Goal: Complete application form

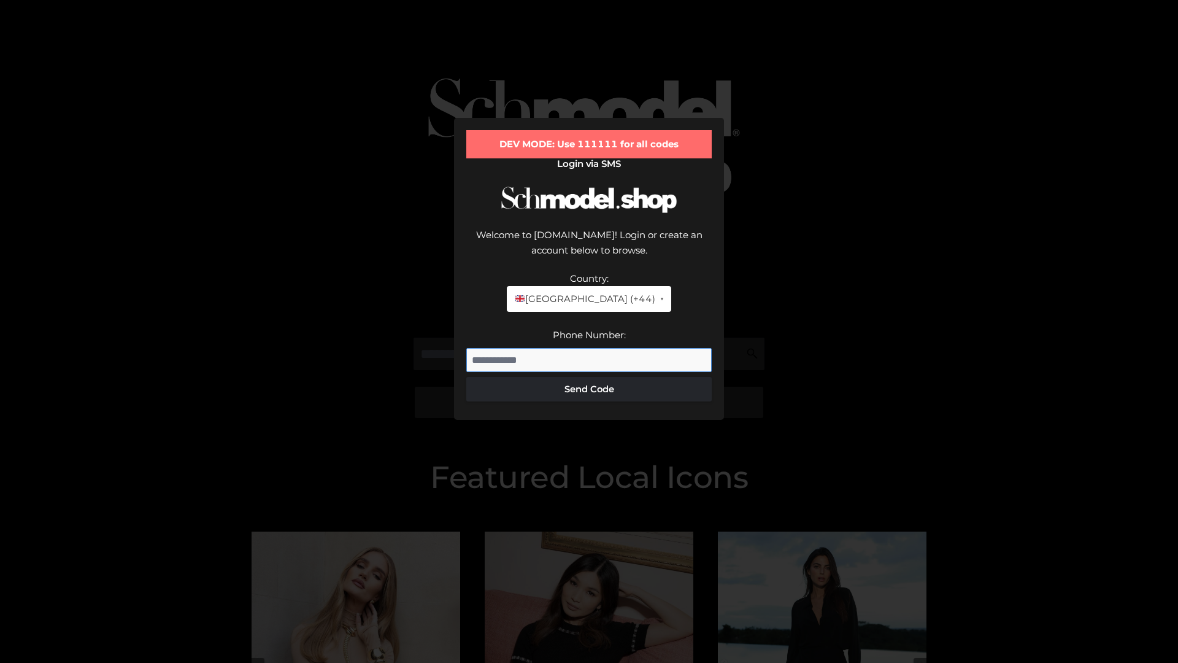
click at [589, 348] on input "Phone Number:" at bounding box center [588, 360] width 245 height 25
type input "**********"
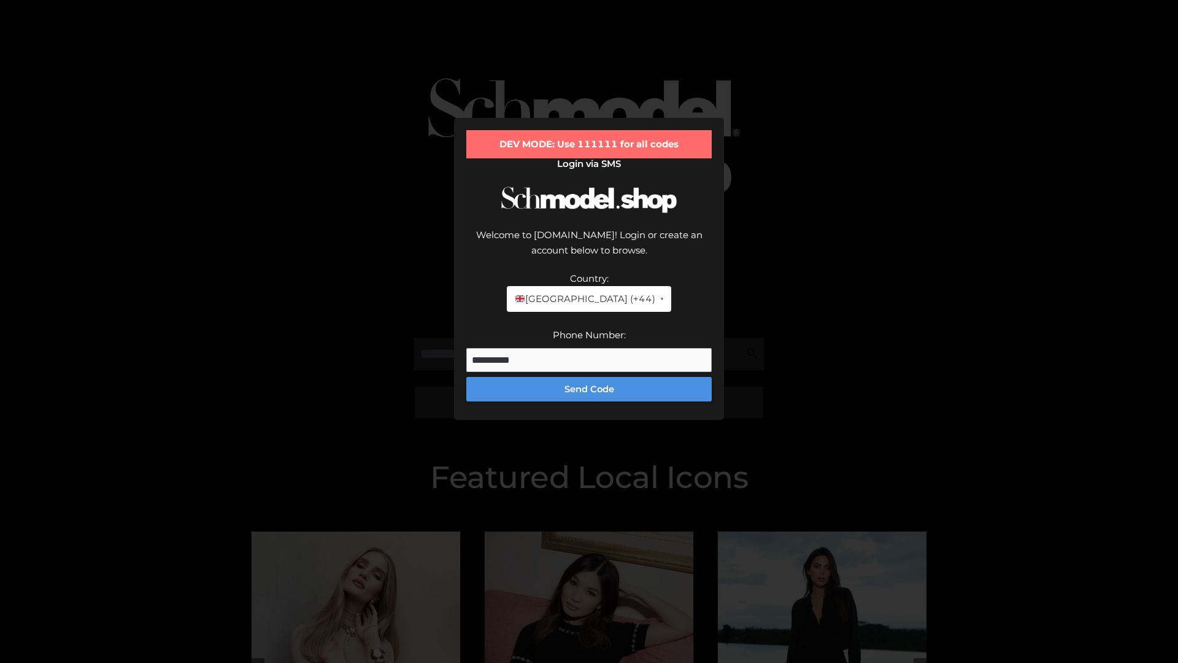
click at [589, 377] on button "Send Code" at bounding box center [588, 389] width 245 height 25
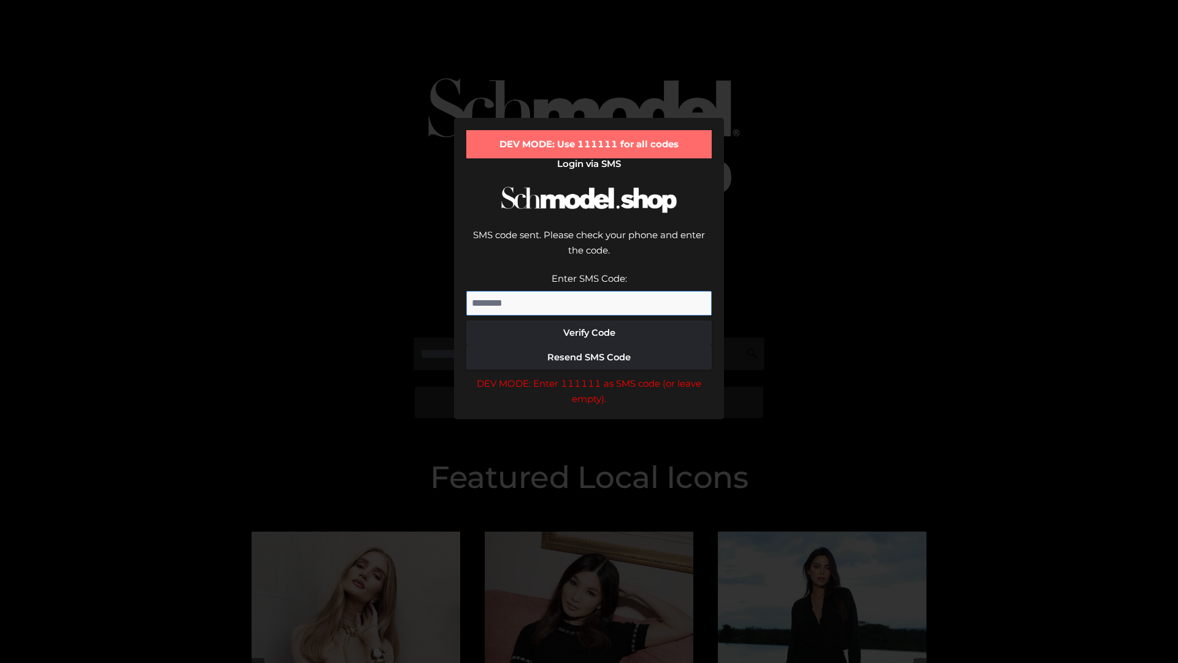
click at [589, 291] on input "Enter SMS Code:" at bounding box center [588, 303] width 245 height 25
type input "******"
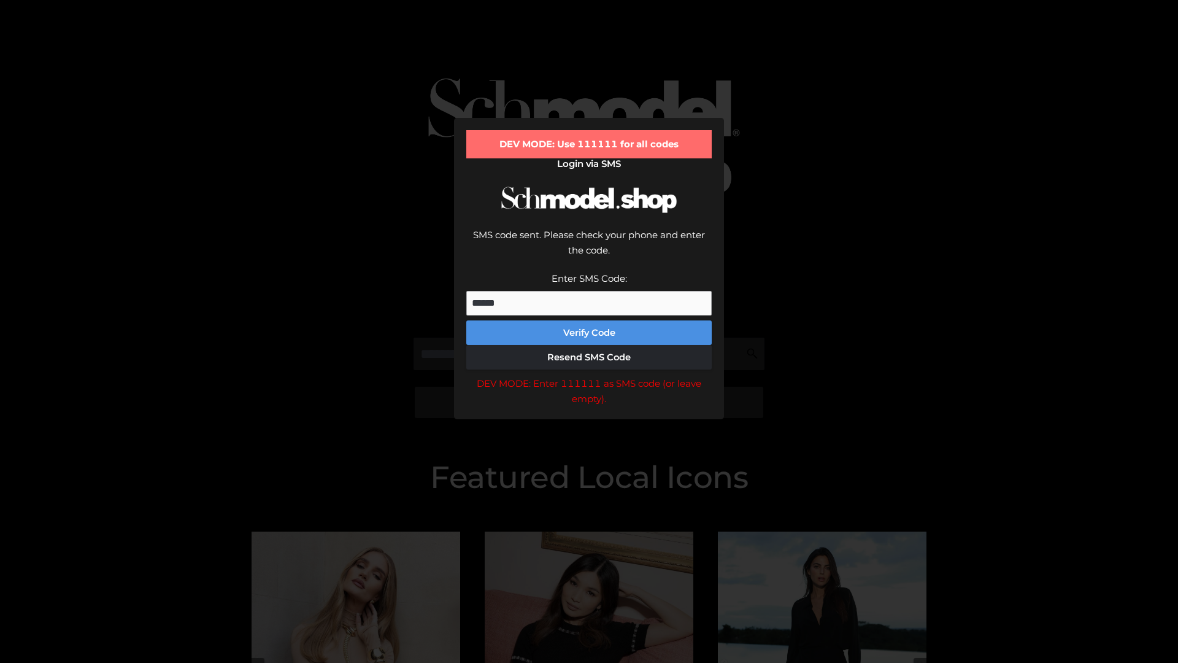
click at [589, 320] on button "Verify Code" at bounding box center [588, 332] width 245 height 25
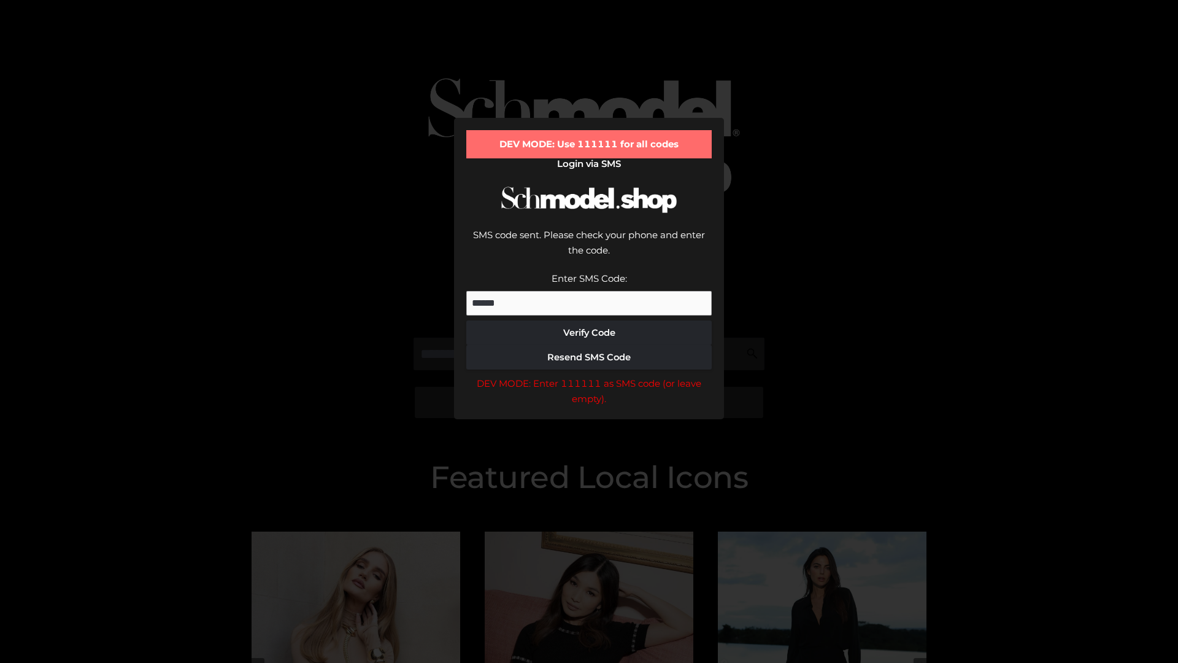
click at [589, 375] on div "DEV MODE: Enter 111111 as SMS code (or leave empty)." at bounding box center [588, 390] width 245 height 31
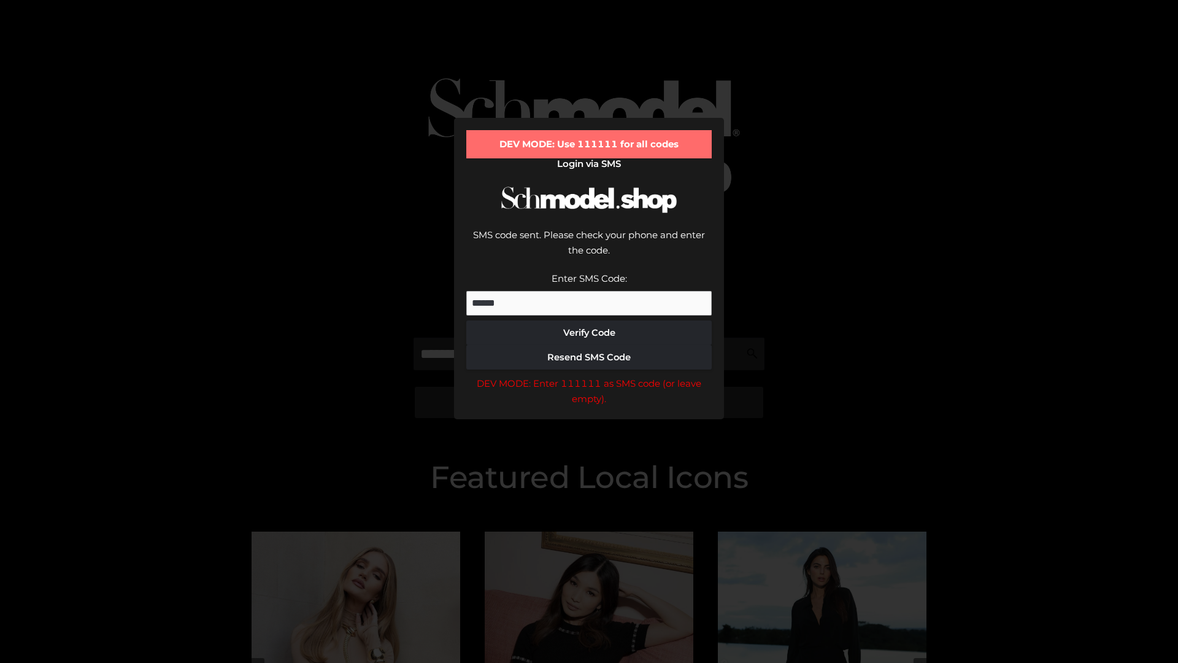
click at [589, 375] on div "DEV MODE: Enter 111111 as SMS code (or leave empty)." at bounding box center [588, 390] width 245 height 31
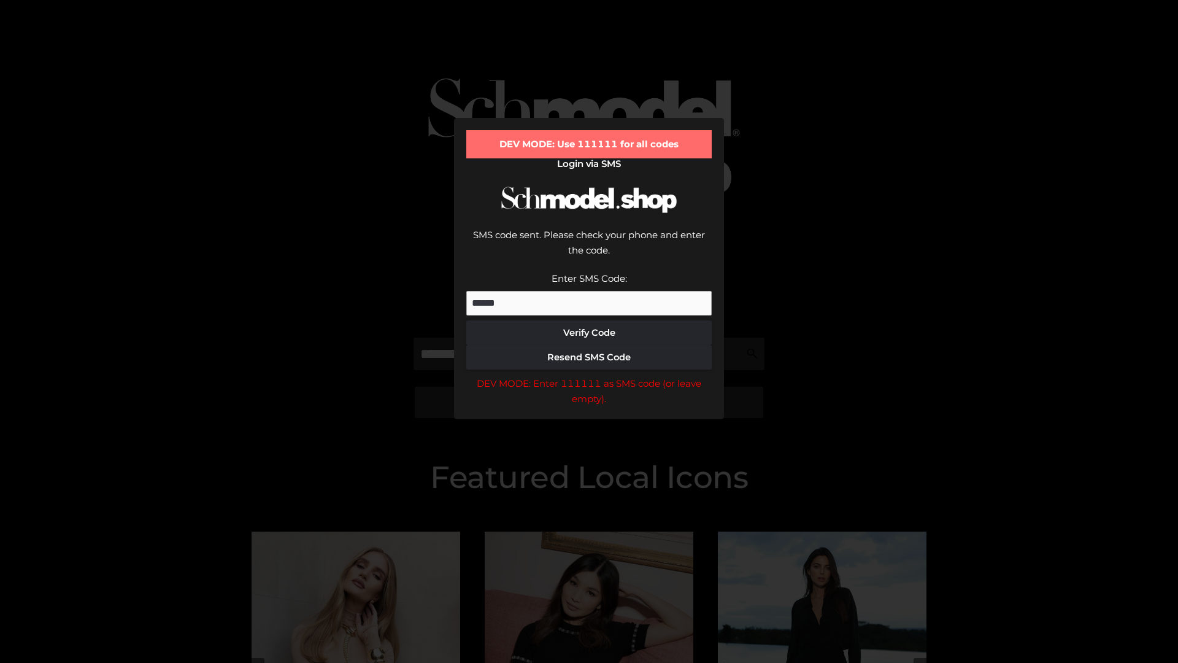
click at [589, 375] on div "DEV MODE: Enter 111111 as SMS code (or leave empty)." at bounding box center [588, 390] width 245 height 31
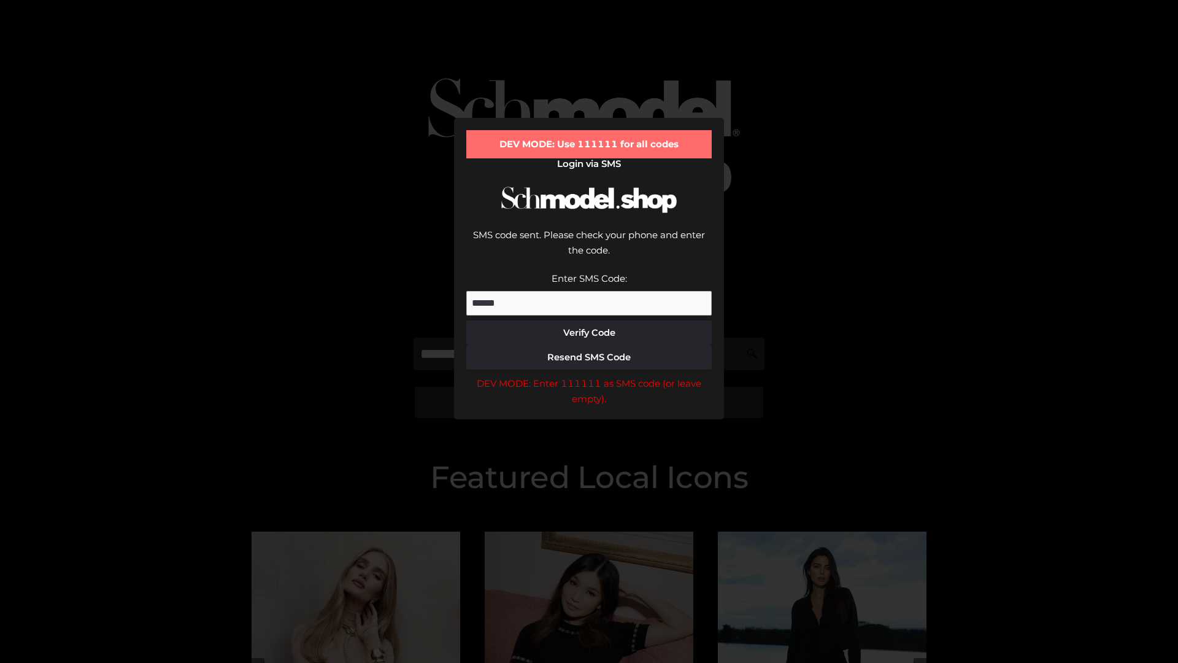
click at [589, 375] on div "DEV MODE: Enter 111111 as SMS code (or leave empty)." at bounding box center [588, 390] width 245 height 31
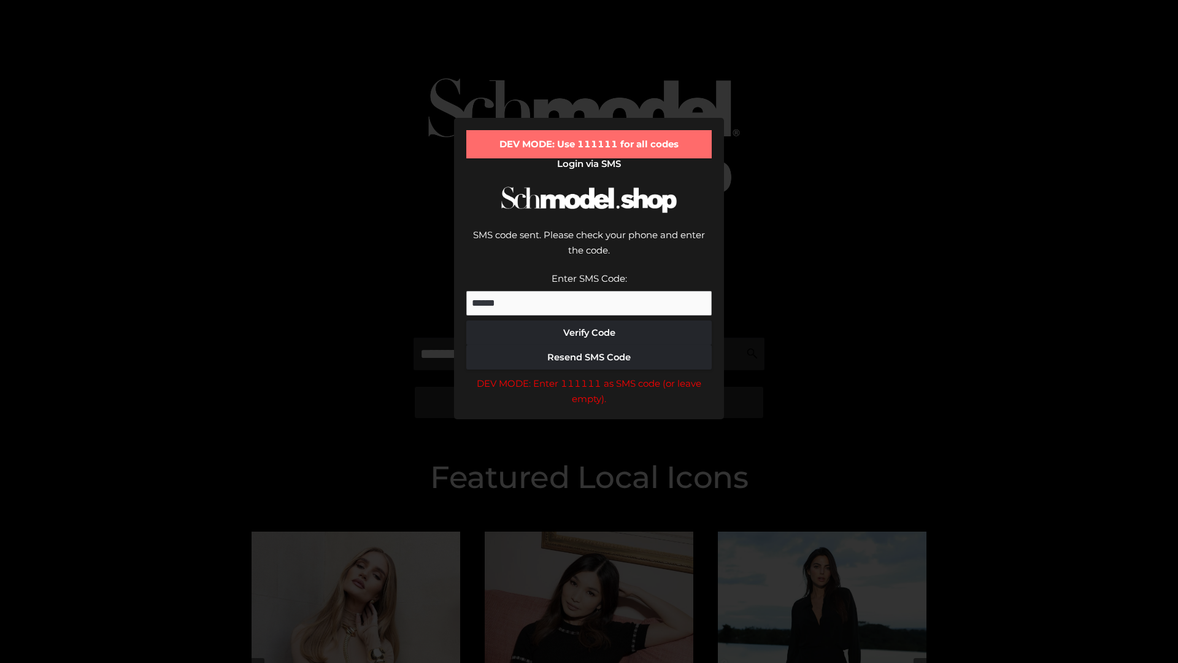
click at [589, 375] on div "DEV MODE: Enter 111111 as SMS code (or leave empty)." at bounding box center [588, 390] width 245 height 31
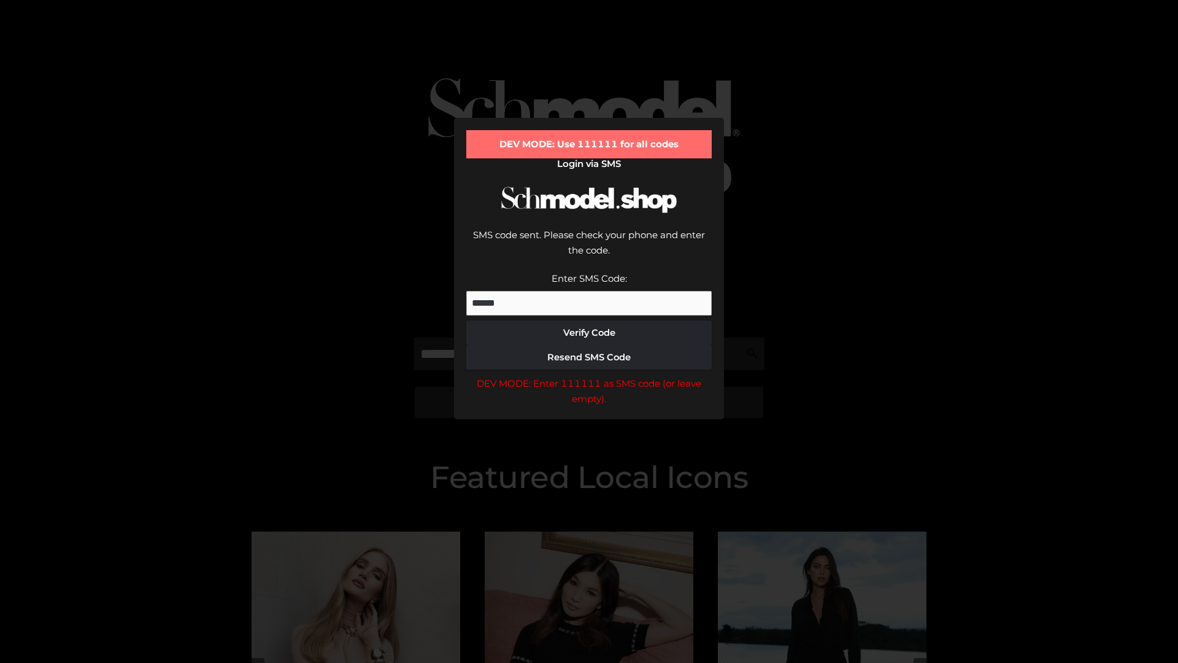
click at [589, 375] on div "DEV MODE: Enter 111111 as SMS code (or leave empty)." at bounding box center [588, 390] width 245 height 31
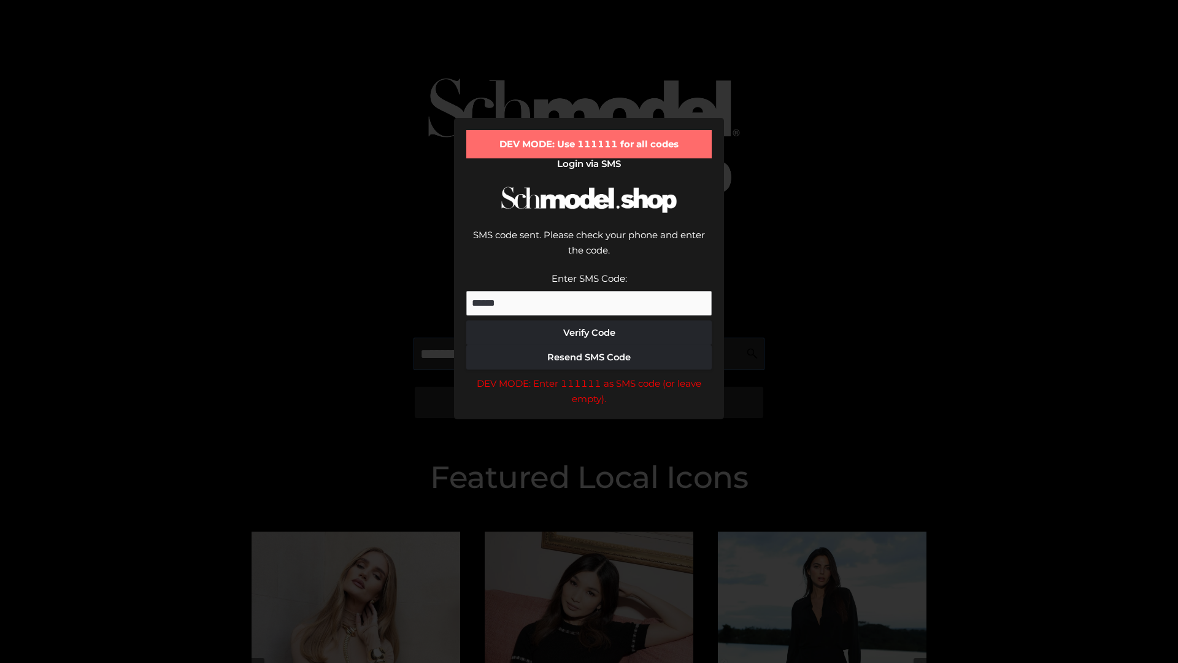
scroll to position [0, 63]
click at [589, 375] on div "DEV MODE: Enter 111111 as SMS code (or leave empty)." at bounding box center [588, 390] width 245 height 31
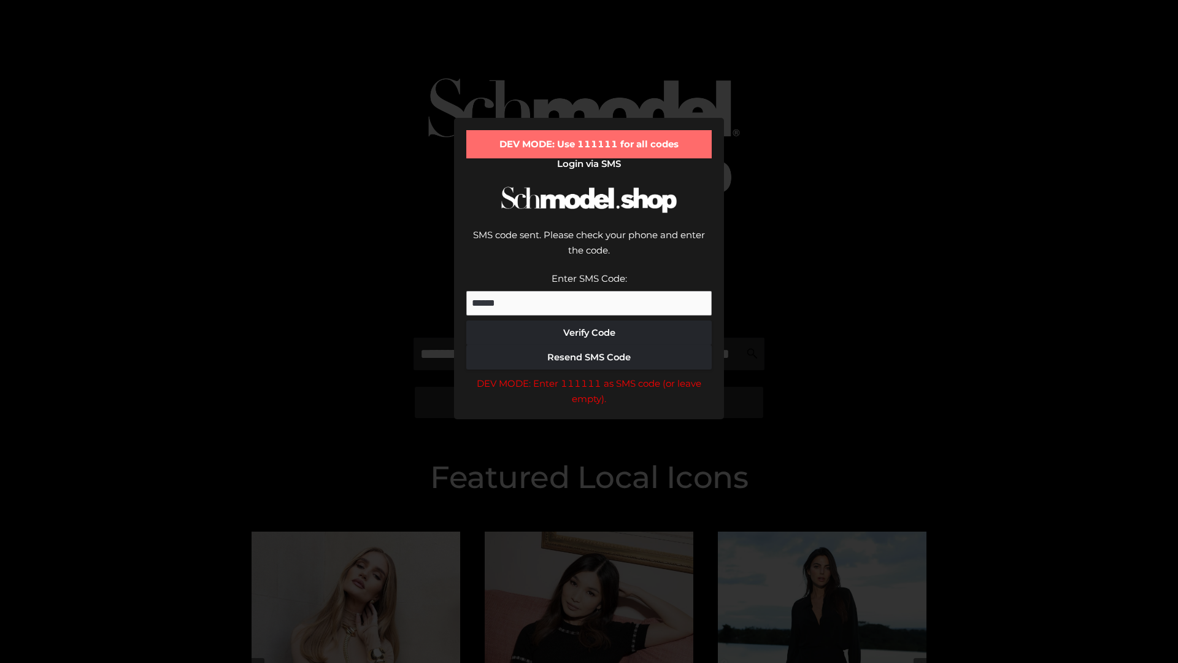
click at [589, 375] on div "DEV MODE: Enter 111111 as SMS code (or leave empty)." at bounding box center [588, 390] width 245 height 31
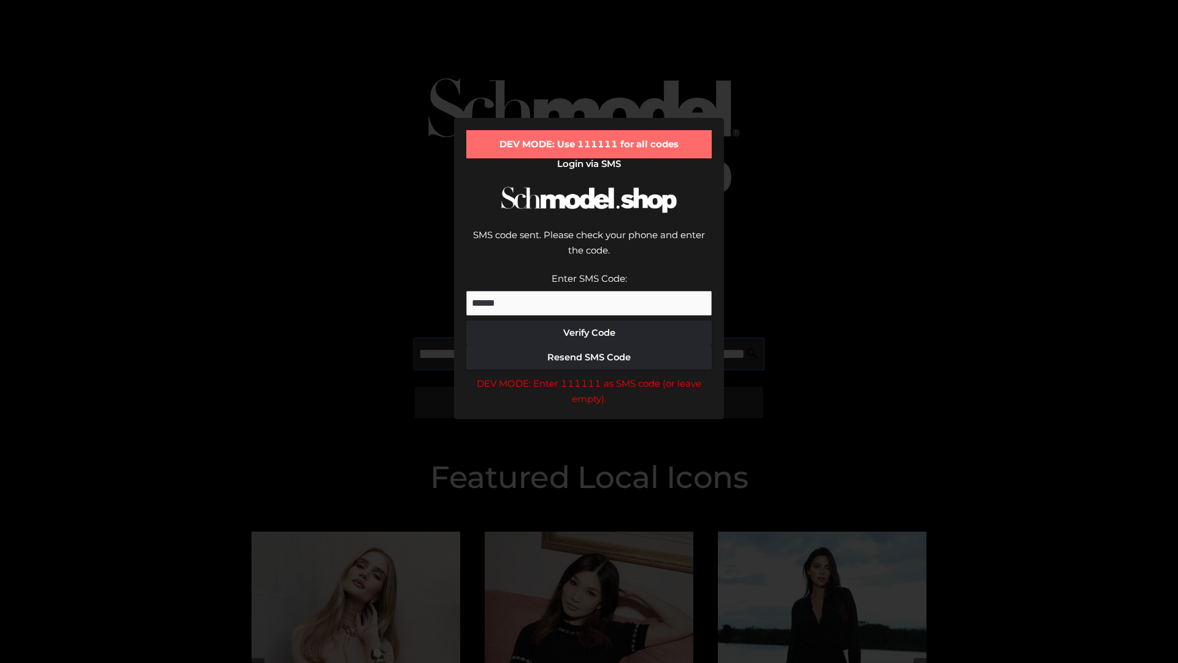
scroll to position [0, 134]
click at [589, 375] on div "DEV MODE: Enter 111111 as SMS code (or leave empty)." at bounding box center [588, 390] width 245 height 31
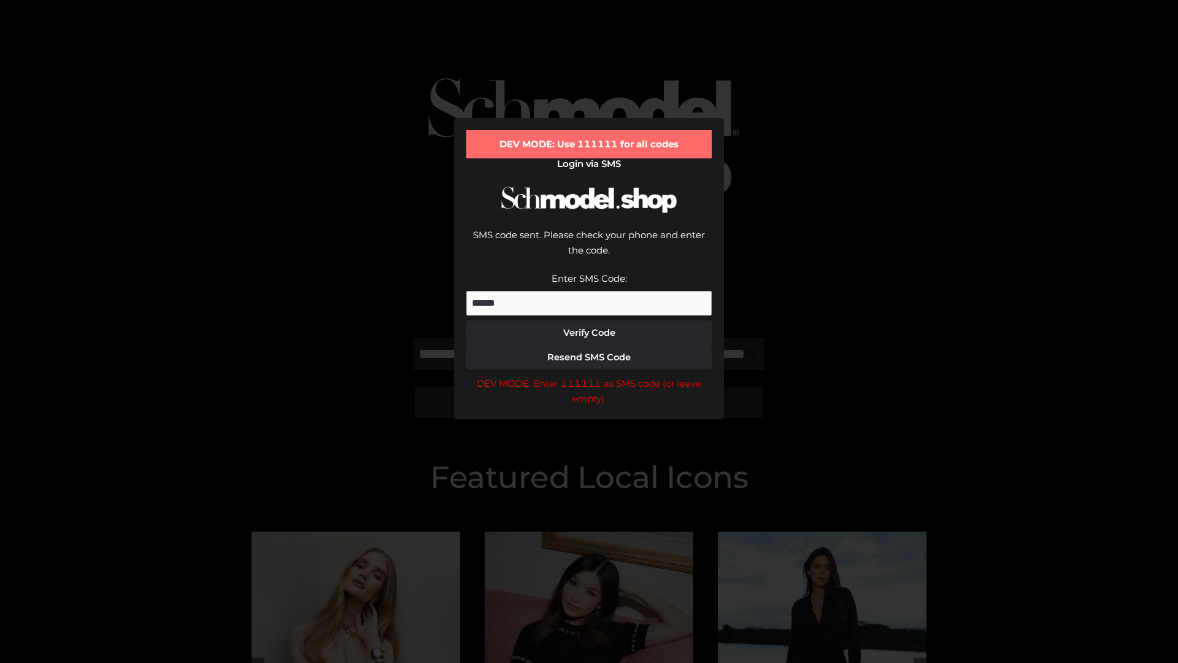
click at [589, 375] on div "DEV MODE: Enter 111111 as SMS code (or leave empty)." at bounding box center [588, 390] width 245 height 31
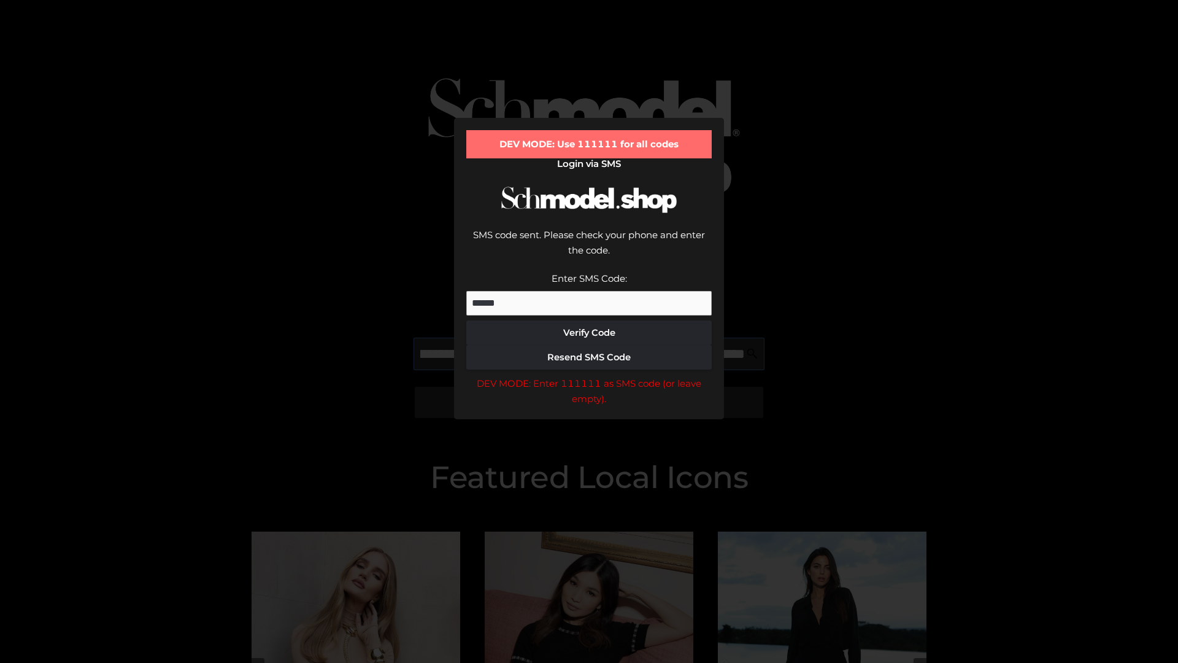
scroll to position [0, 208]
click at [589, 375] on div "DEV MODE: Enter 111111 as SMS code (or leave empty)." at bounding box center [588, 390] width 245 height 31
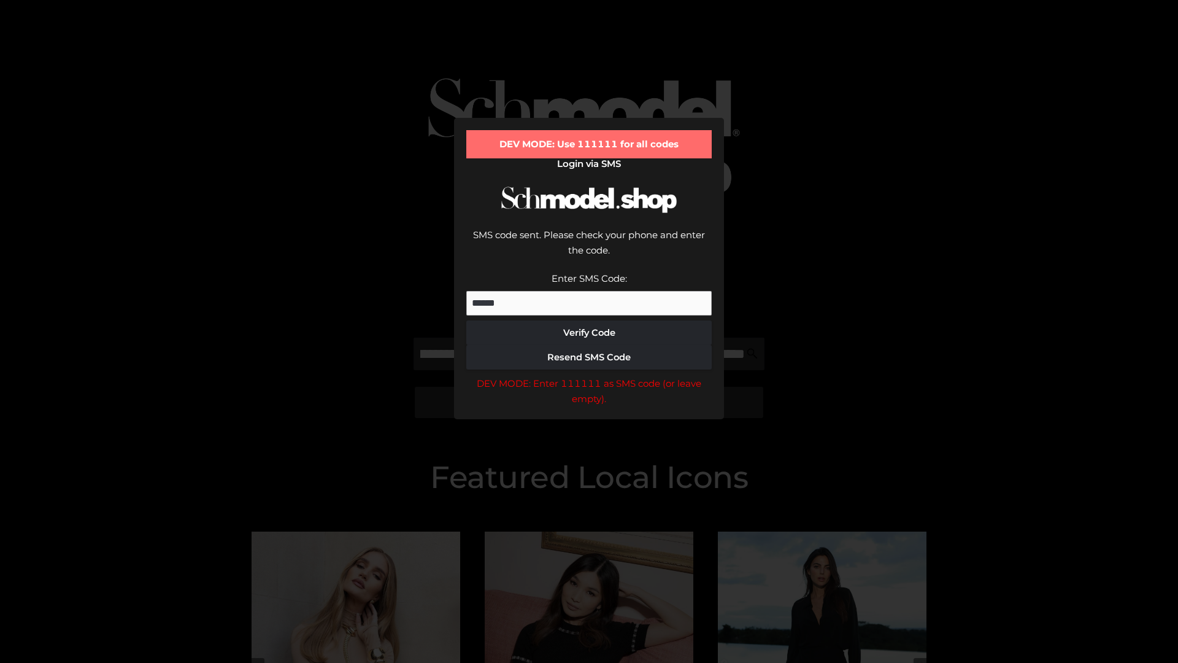
click at [589, 375] on div "DEV MODE: Enter 111111 as SMS code (or leave empty)." at bounding box center [588, 390] width 245 height 31
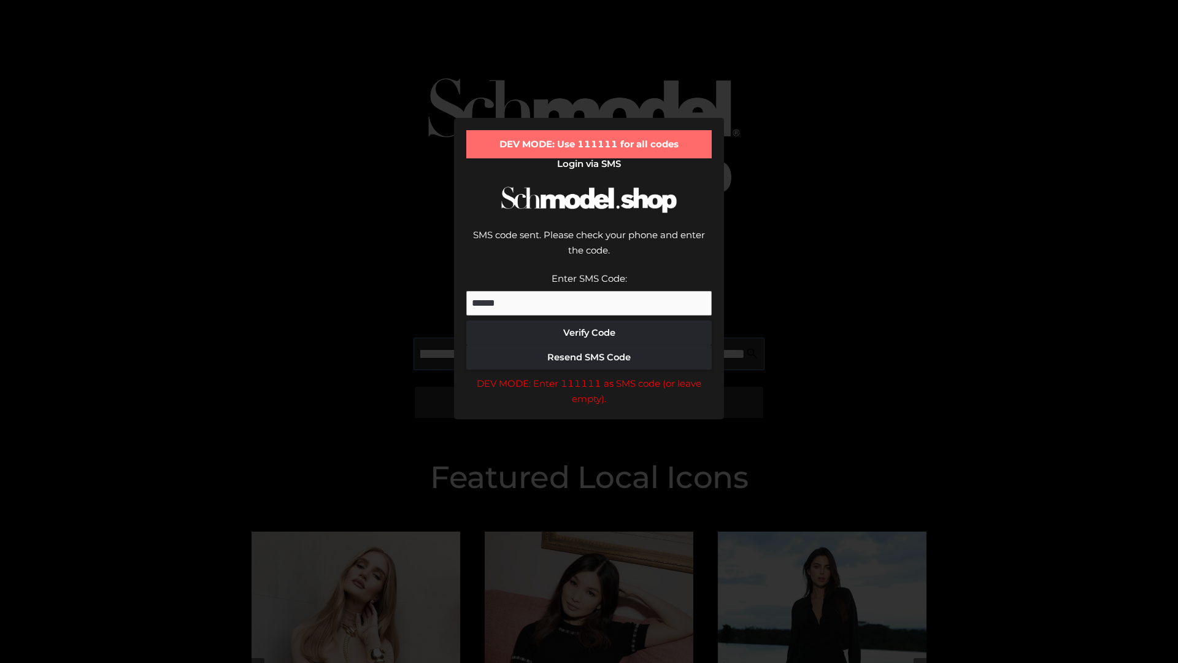
scroll to position [0, 285]
click at [589, 375] on div "DEV MODE: Enter 111111 as SMS code (or leave empty)." at bounding box center [588, 390] width 245 height 31
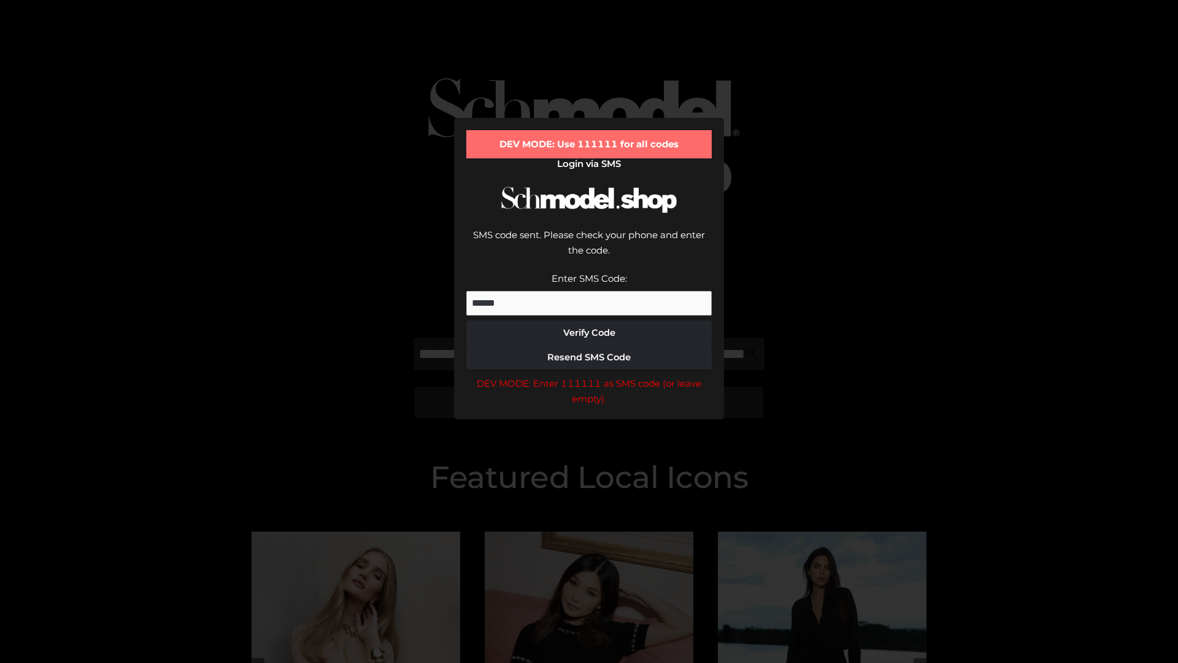
click at [589, 375] on div "DEV MODE: Enter 111111 as SMS code (or leave empty)." at bounding box center [588, 390] width 245 height 31
type input "**********"
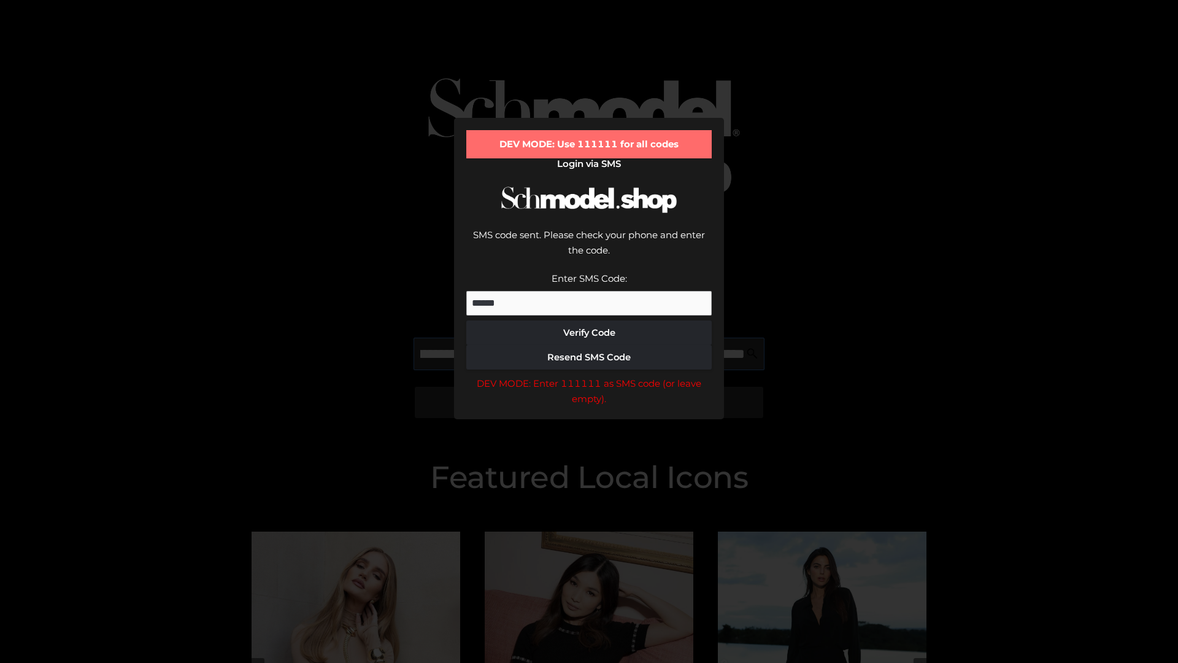
scroll to position [0, 342]
